Goal: Task Accomplishment & Management: Use online tool/utility

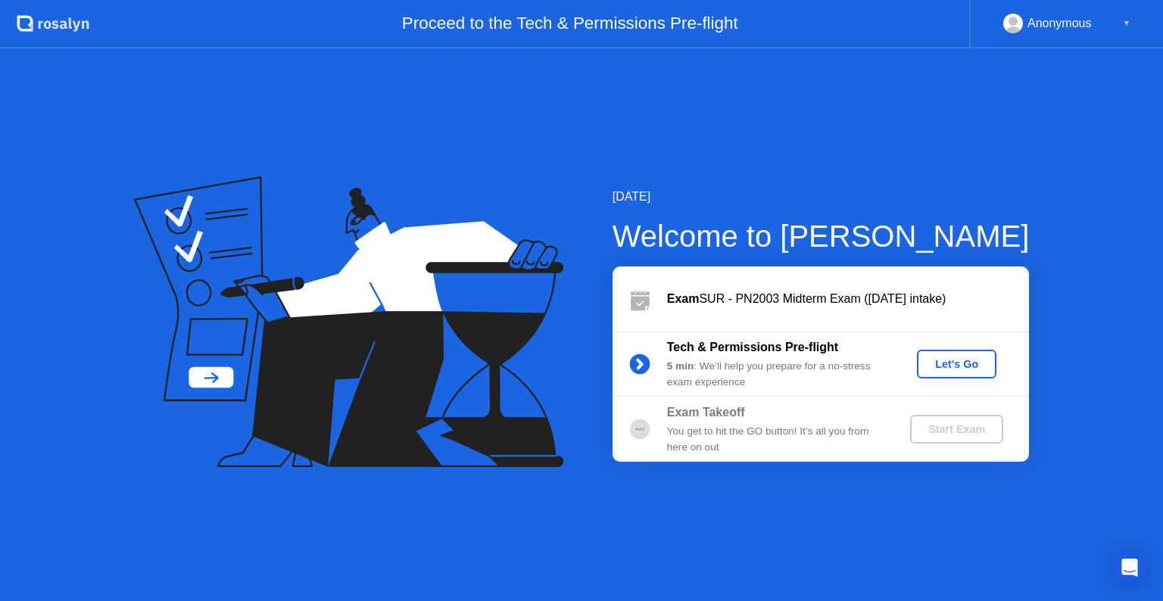
click at [953, 370] on div "Let's Go" at bounding box center [956, 364] width 67 height 12
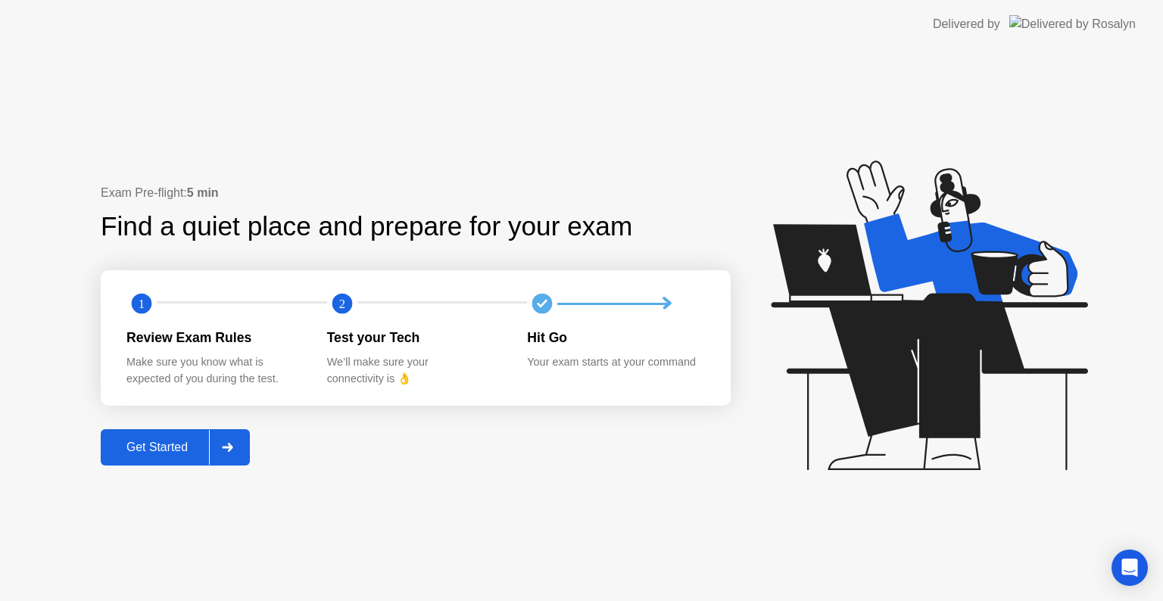
click at [147, 436] on button "Get Started" at bounding box center [175, 447] width 149 height 36
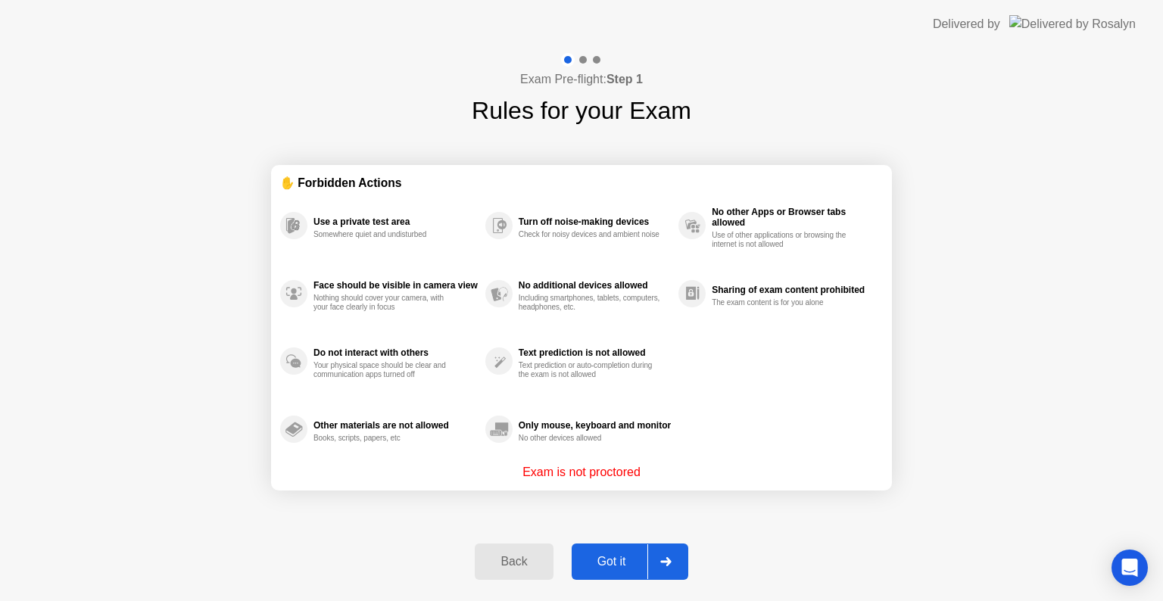
click at [576, 563] on div "Got it" at bounding box center [611, 562] width 71 height 14
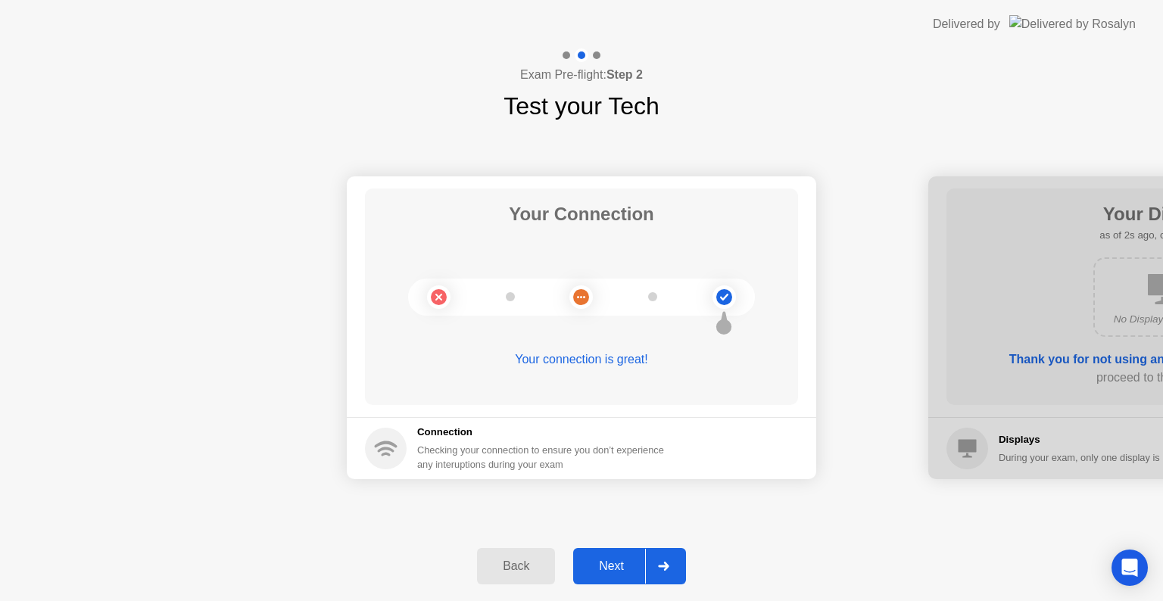
click at [622, 563] on div "Next" at bounding box center [611, 567] width 67 height 14
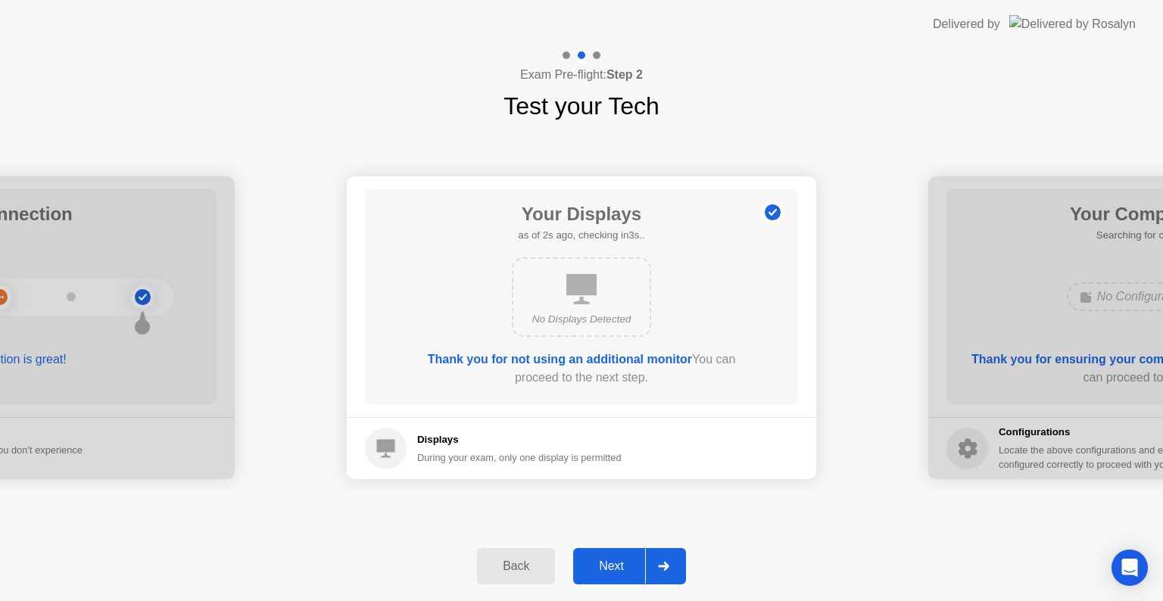
click at [622, 563] on div "Next" at bounding box center [611, 567] width 67 height 14
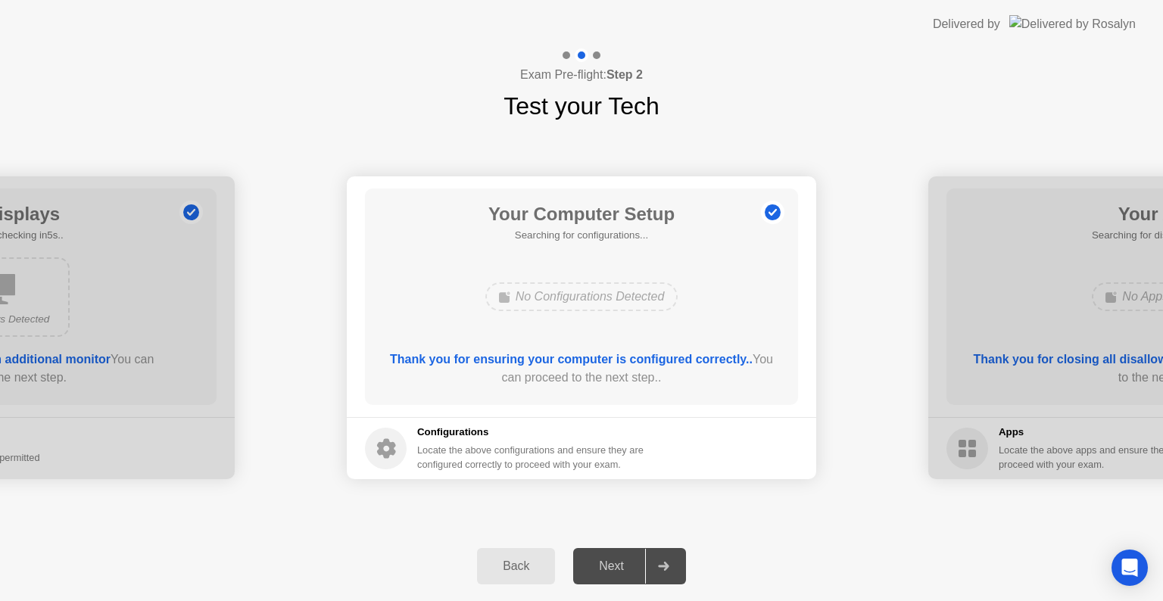
click at [622, 563] on div "Next" at bounding box center [611, 567] width 67 height 14
click at [597, 564] on div "Next" at bounding box center [611, 567] width 67 height 14
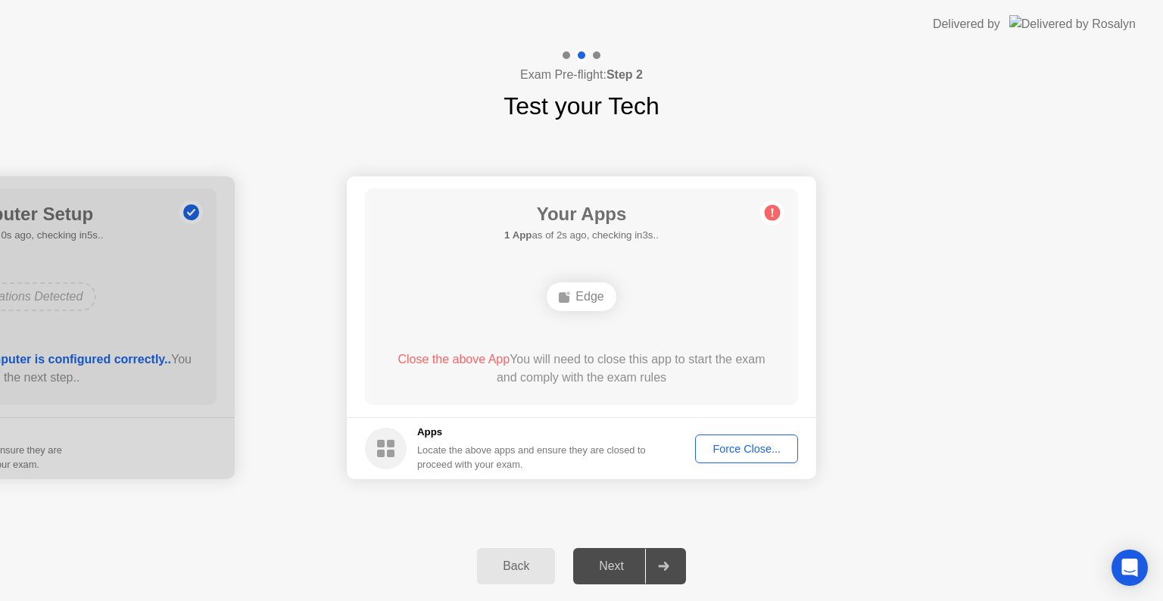
click at [757, 453] on div "Force Close..." at bounding box center [746, 449] width 92 height 12
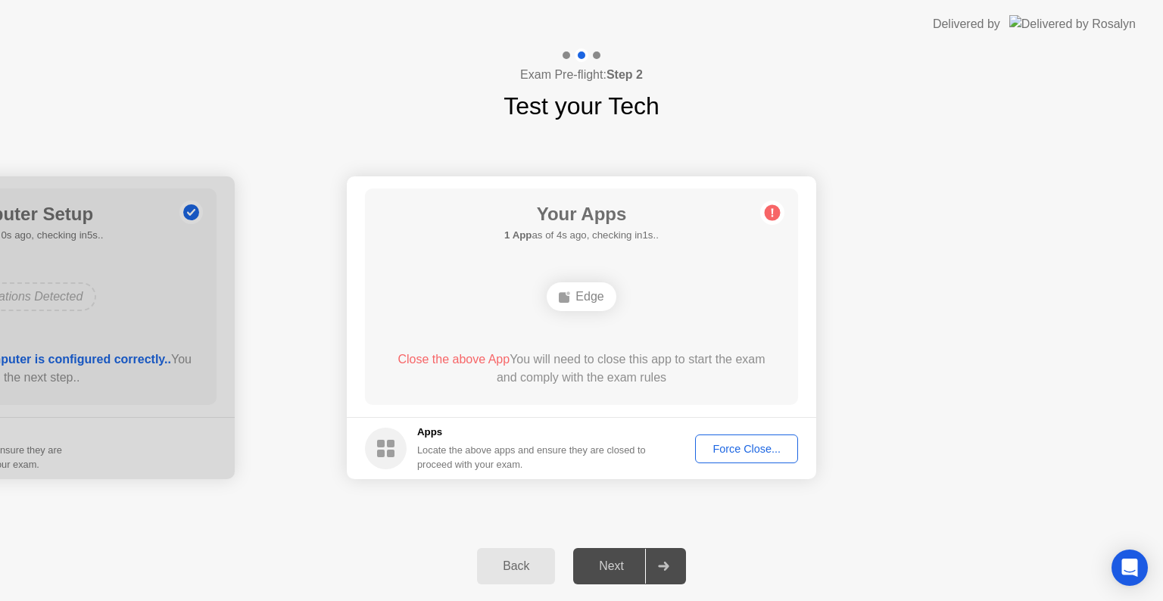
click at [738, 446] on div "Force Close..." at bounding box center [746, 449] width 92 height 12
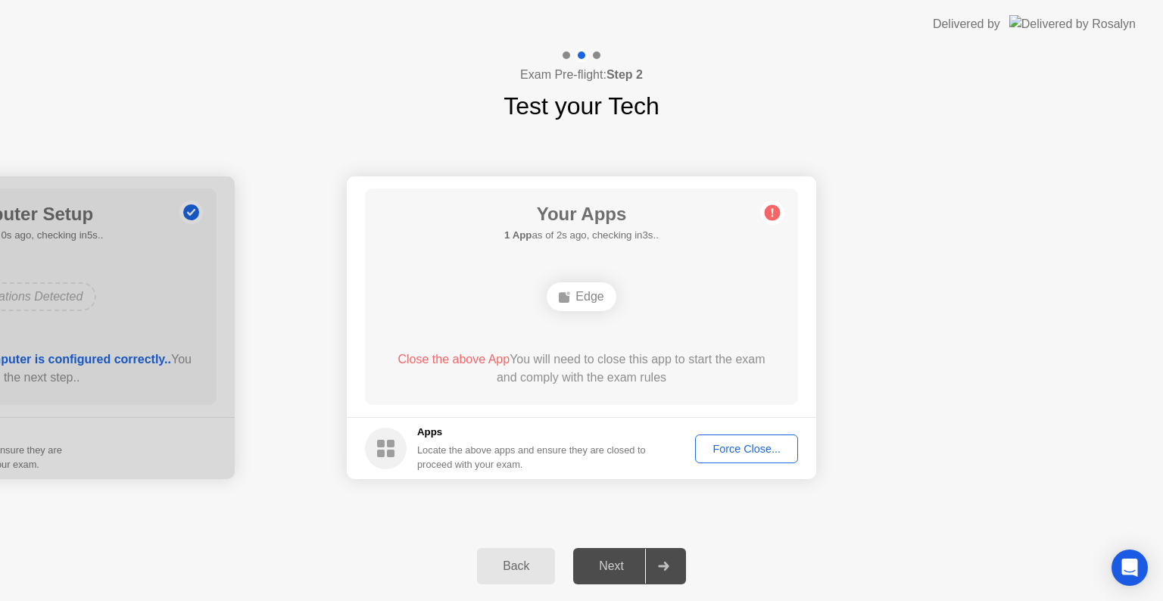
click at [742, 455] on div "Force Close..." at bounding box center [746, 449] width 92 height 12
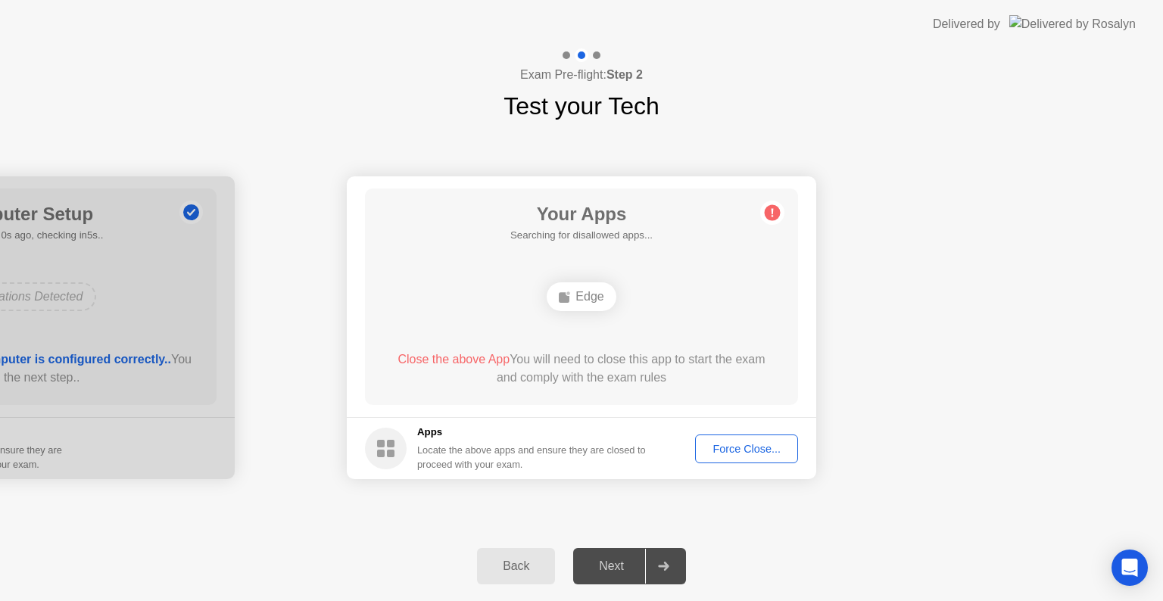
click at [747, 451] on div "Force Close..." at bounding box center [746, 449] width 92 height 12
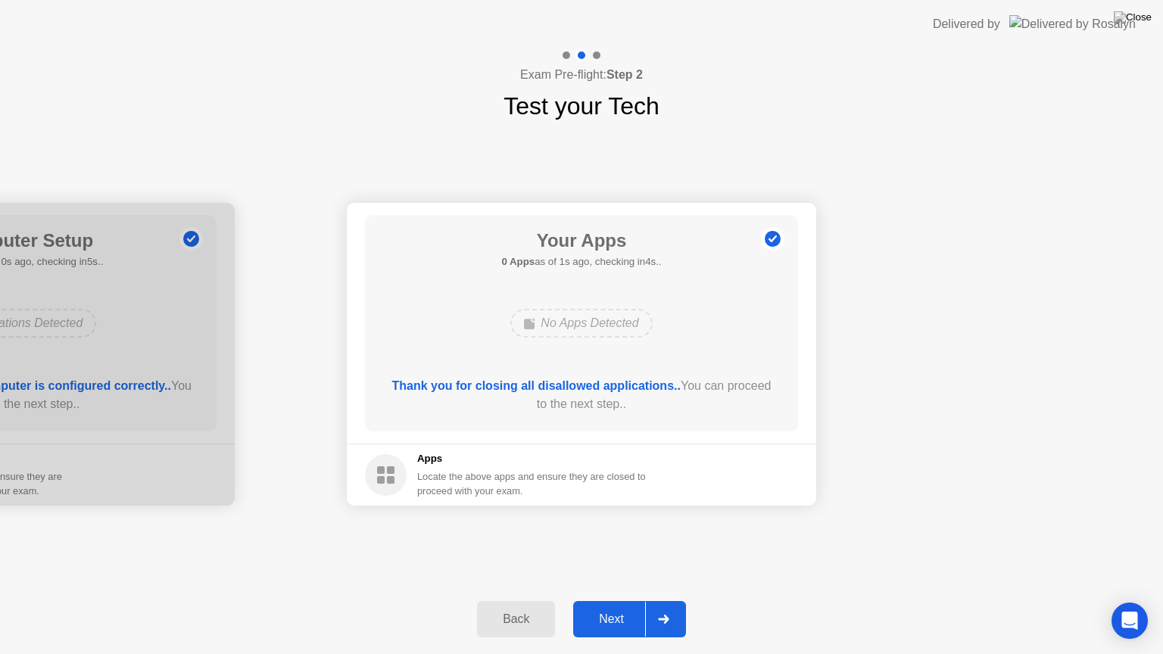
click at [599, 601] on div "Next" at bounding box center [611, 620] width 67 height 14
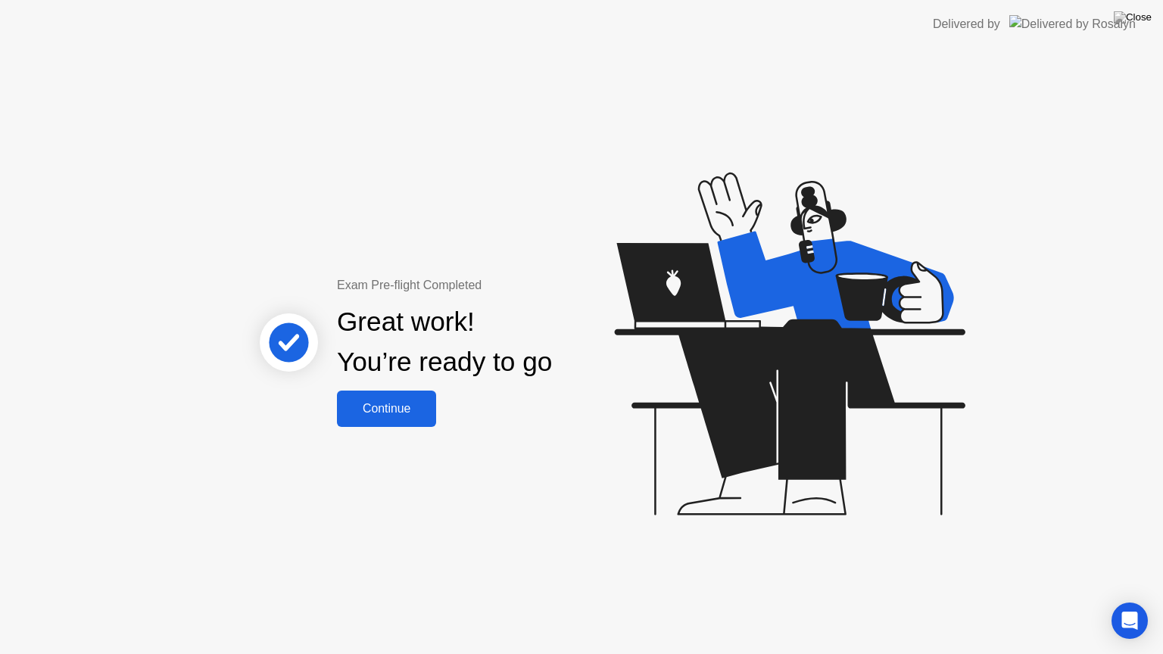
click at [376, 402] on div "Continue" at bounding box center [387, 409] width 90 height 14
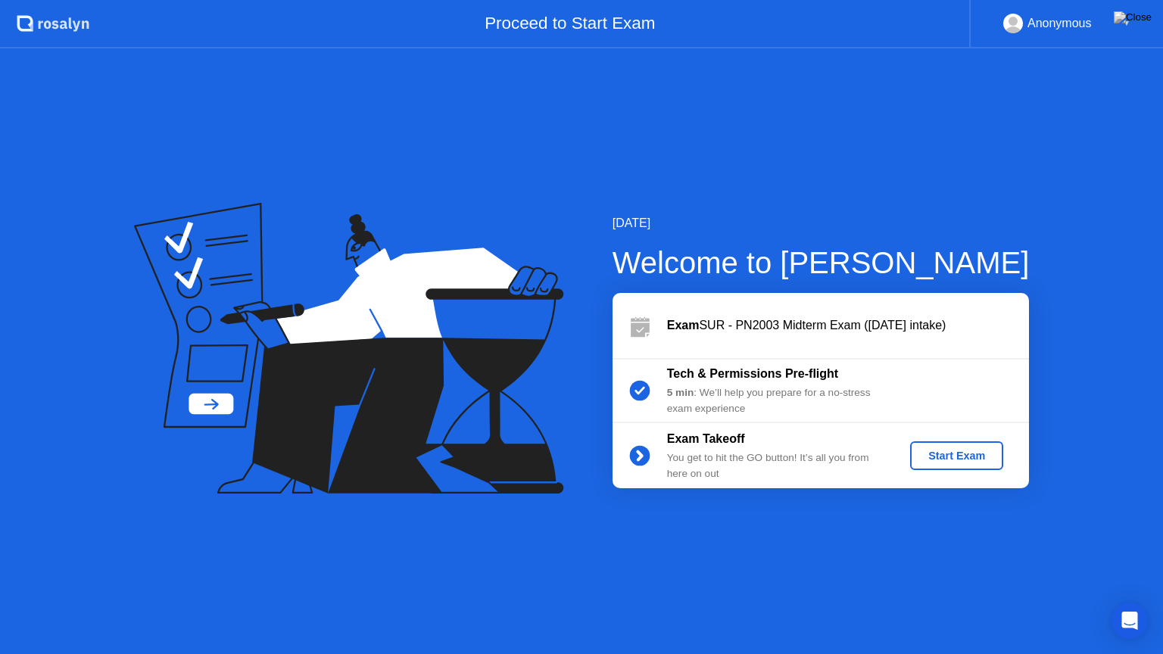
click at [940, 450] on div "Start Exam" at bounding box center [956, 456] width 81 height 12
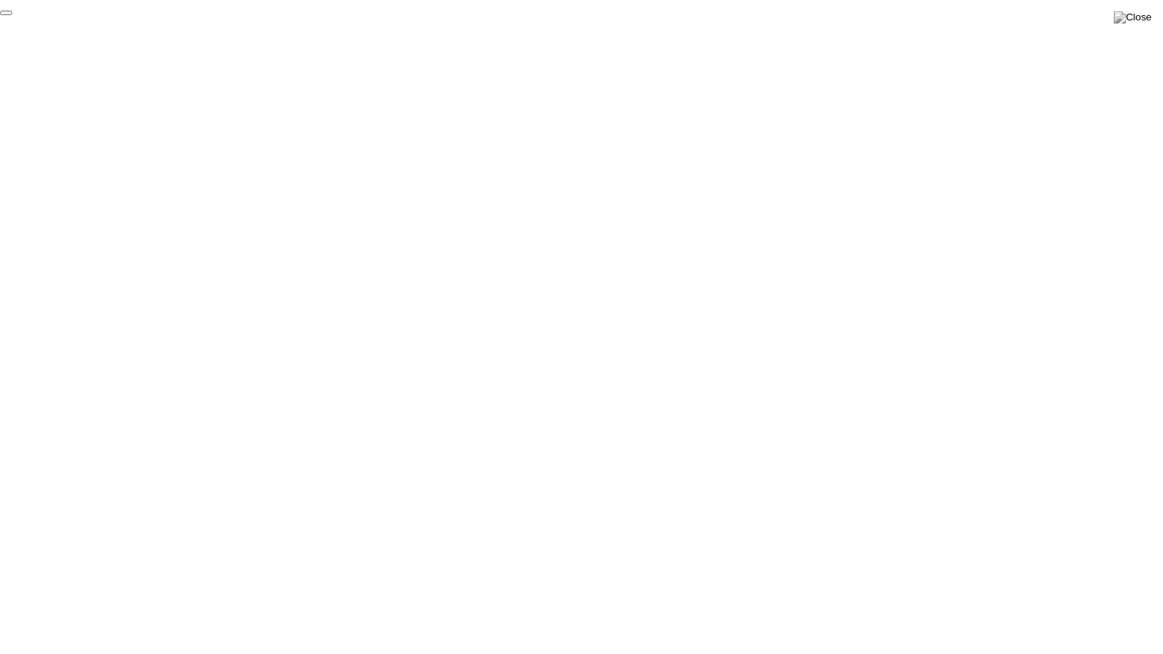
click at [12, 15] on button "End Proctoring Session" at bounding box center [6, 13] width 12 height 5
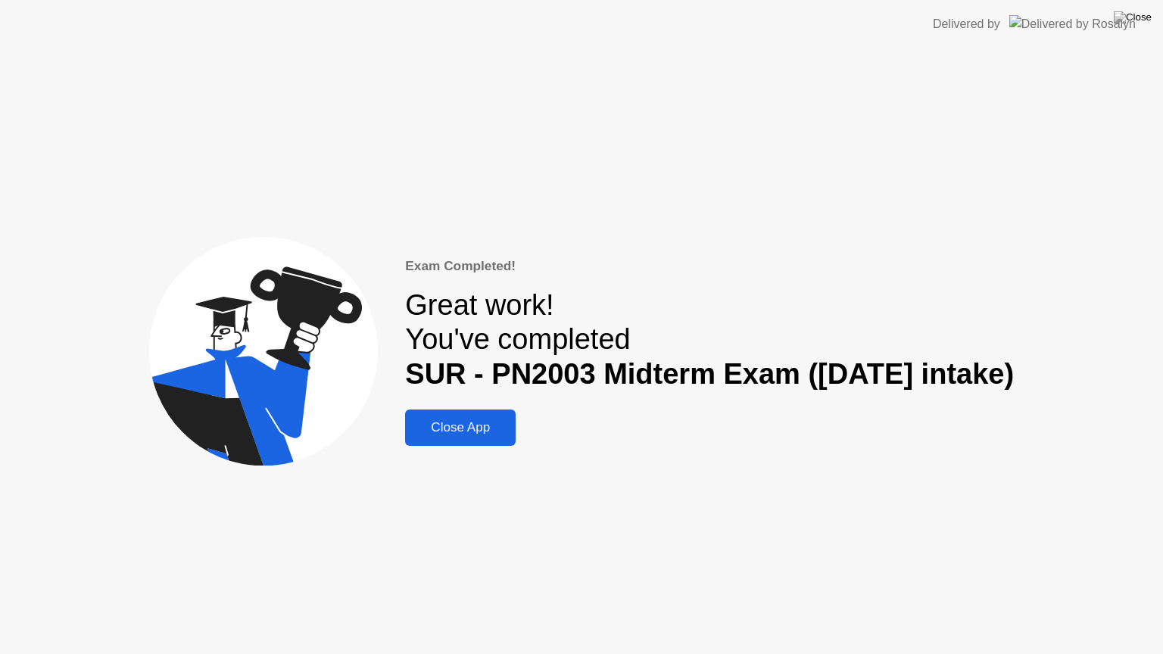
click at [460, 422] on div "Close App" at bounding box center [460, 427] width 101 height 15
